Goal: Book appointment/travel/reservation

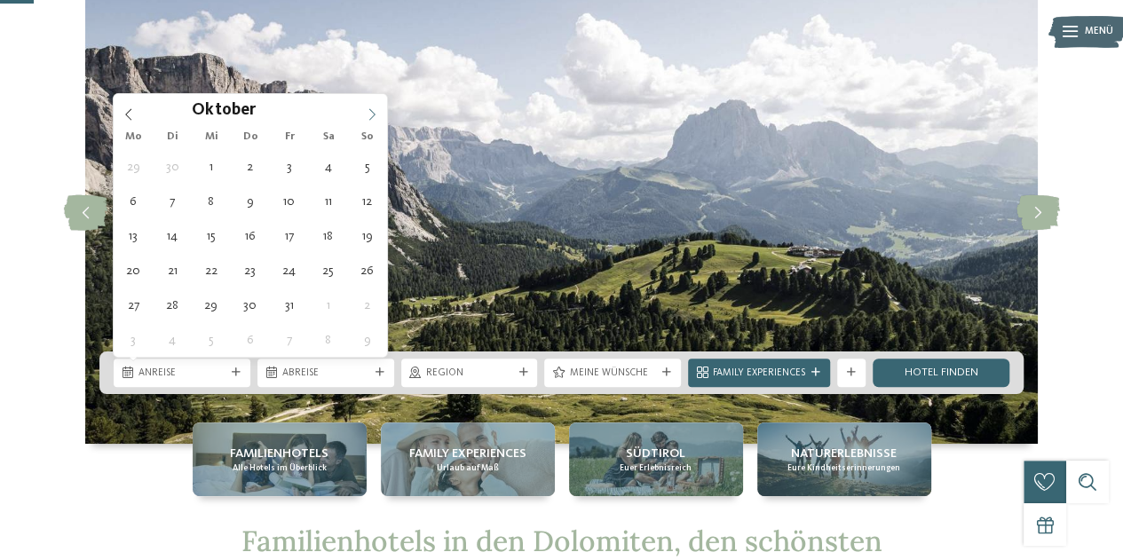
click at [369, 111] on icon at bounding box center [372, 114] width 12 height 12
type input "****"
click at [369, 111] on icon at bounding box center [372, 114] width 12 height 12
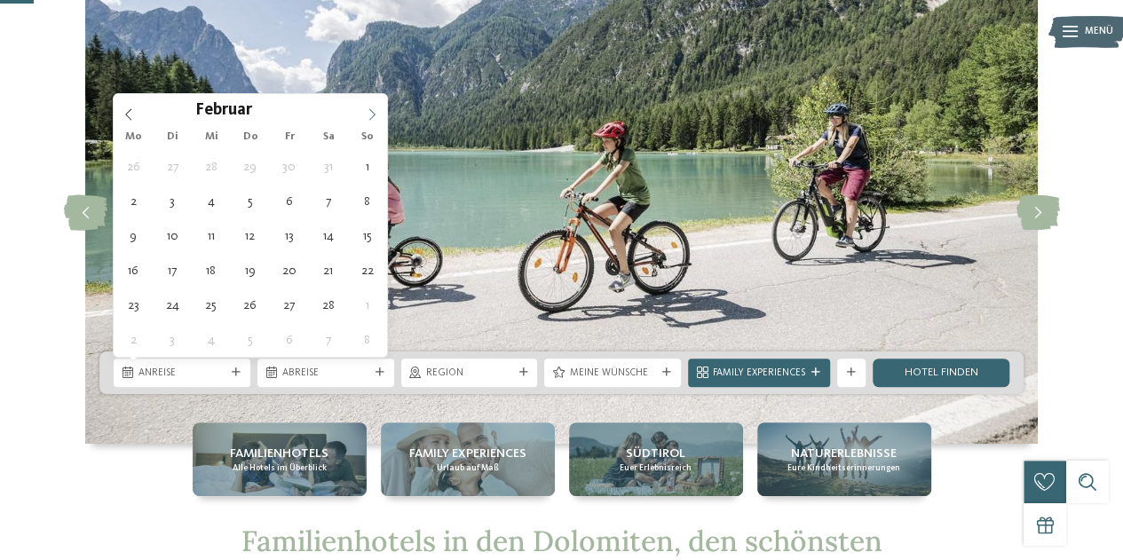
click at [369, 111] on icon at bounding box center [372, 114] width 12 height 12
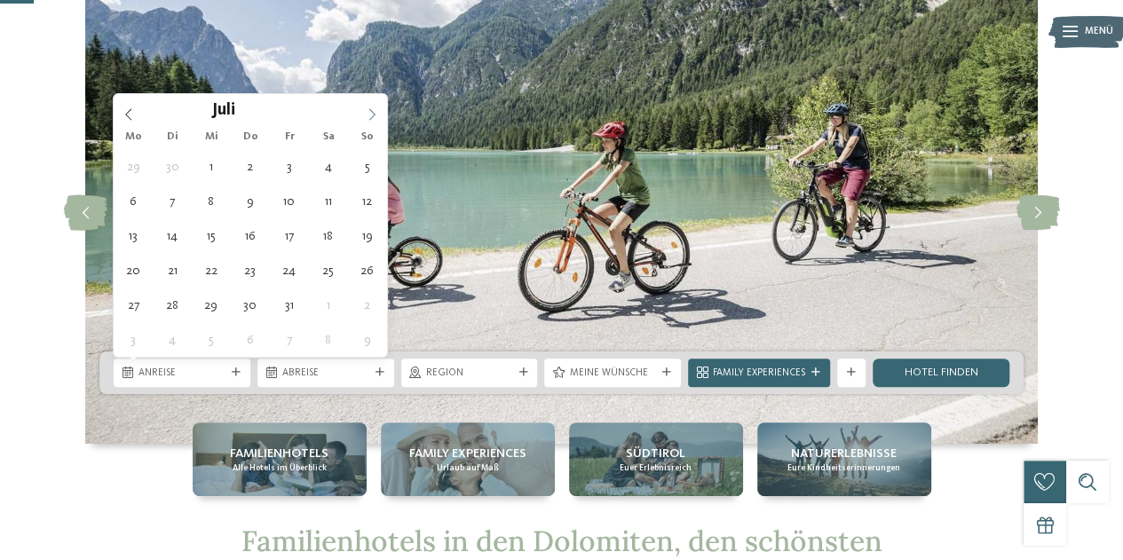
click at [369, 111] on icon at bounding box center [372, 114] width 12 height 12
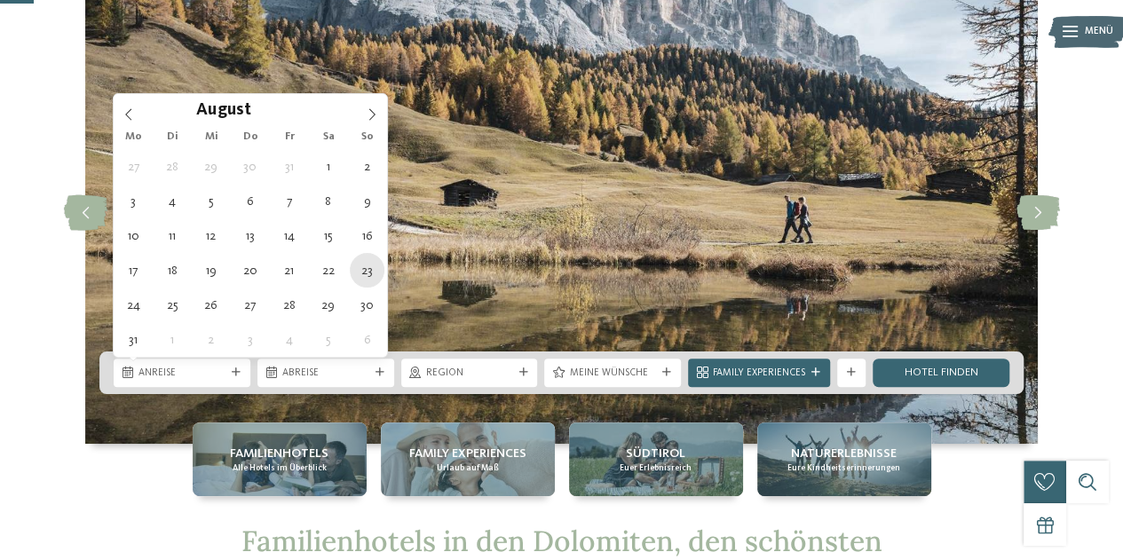
type div "[DATE]"
type input "****"
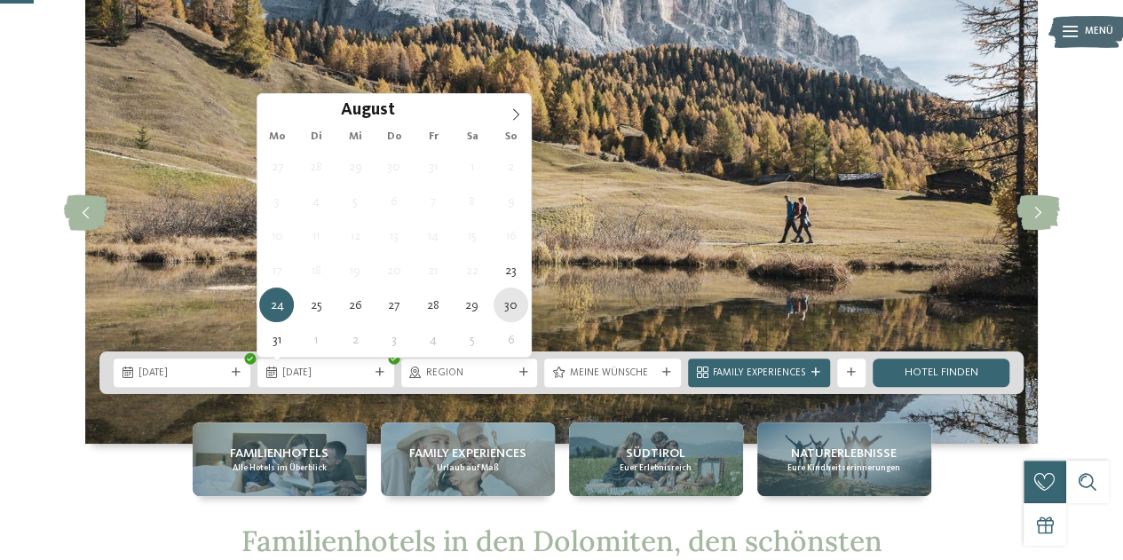
type div "[DATE]"
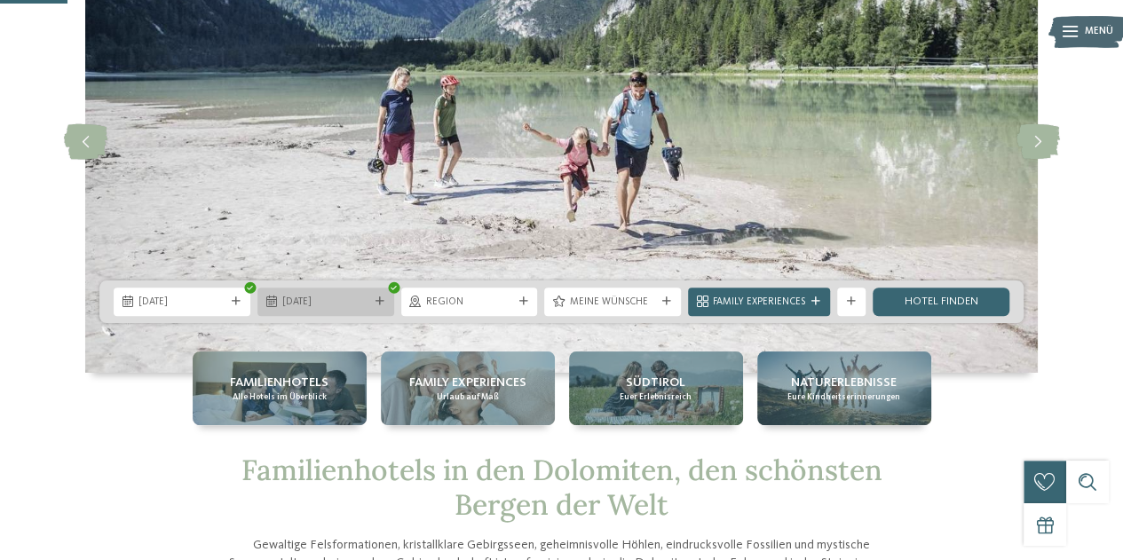
scroll to position [178, 0]
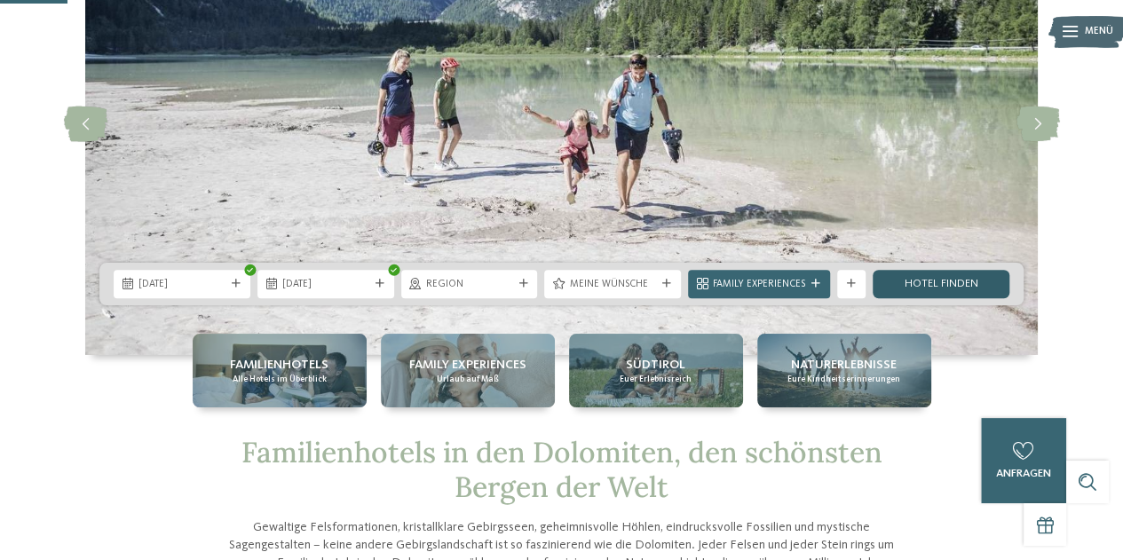
click at [900, 282] on link "Hotel finden" at bounding box center [940, 284] width 137 height 28
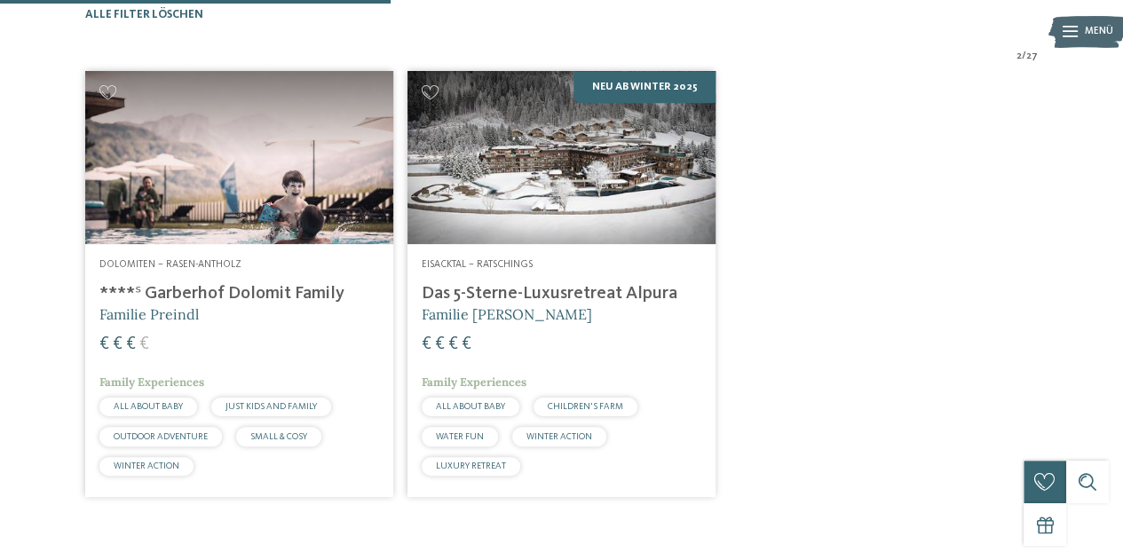
scroll to position [438, 0]
